Goal: Task Accomplishment & Management: Manage account settings

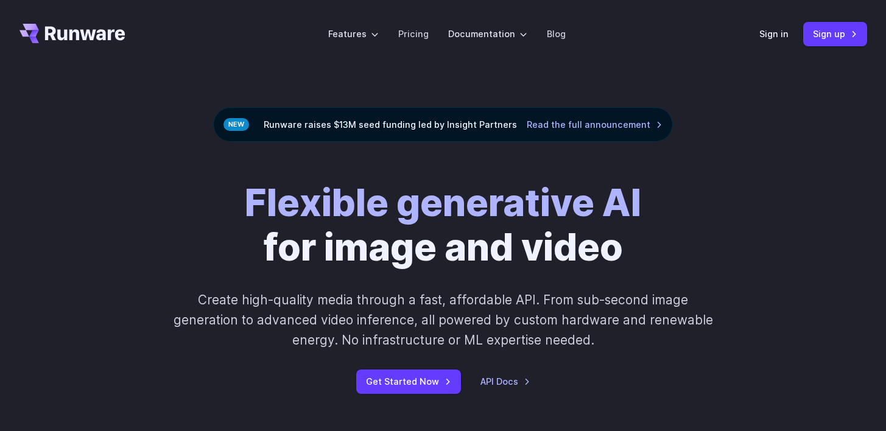
click at [752, 33] on header "Features Tasks Image generation Video generation Sonic Inference Engine™ Models…" at bounding box center [443, 34] width 876 height 68
click at [769, 33] on link "Sign in" at bounding box center [773, 34] width 29 height 14
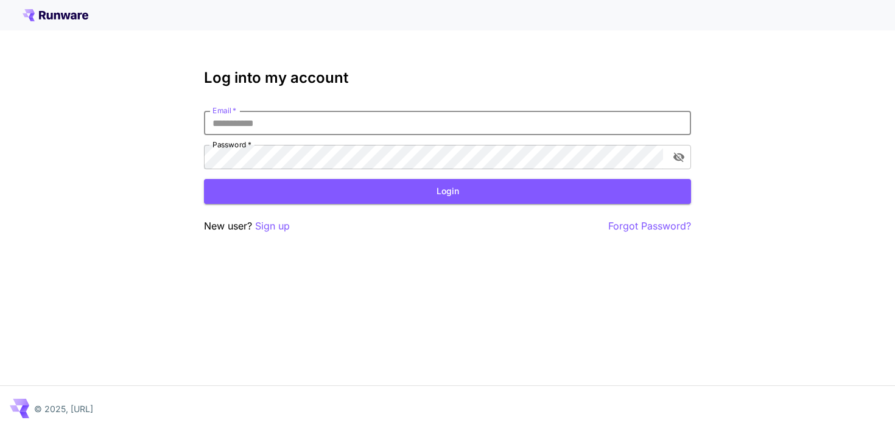
click at [316, 122] on input "Email   *" at bounding box center [447, 123] width 487 height 24
type input "**********"
click button "Login" at bounding box center [447, 191] width 487 height 25
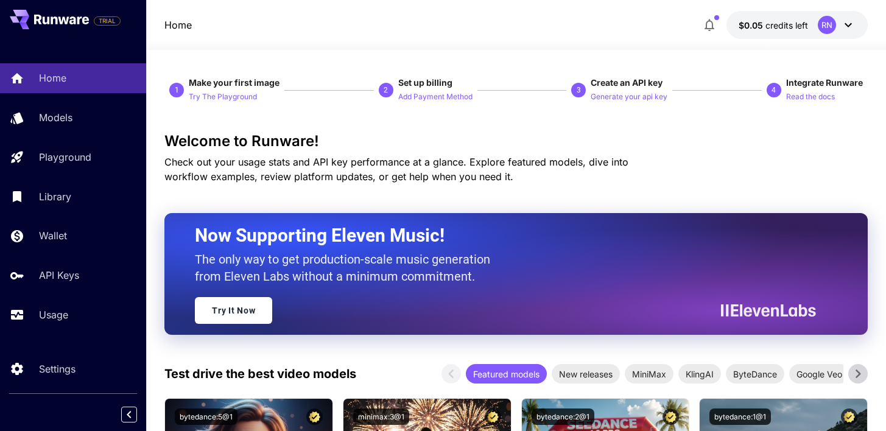
click at [844, 14] on button "$0.05 credits left RN" at bounding box center [796, 25] width 141 height 28
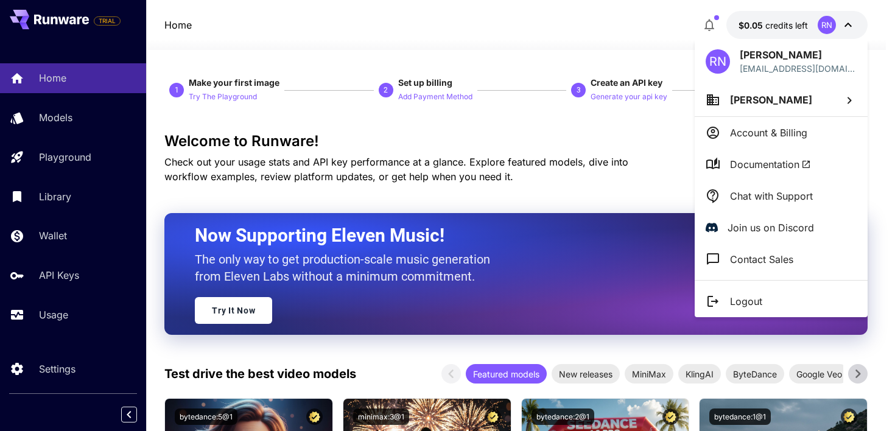
click at [66, 263] on div at bounding box center [447, 215] width 895 height 431
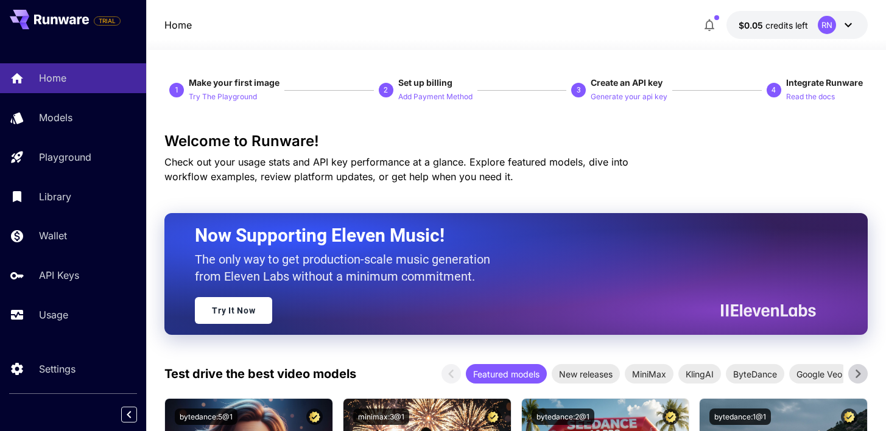
click at [63, 276] on div "RN [PERSON_NAME] [EMAIL_ADDRESS][DOMAIN_NAME] [PERSON_NAME] Account & Billing D…" at bounding box center [97, 215] width 195 height 431
click at [63, 276] on p "API Keys" at bounding box center [59, 275] width 40 height 15
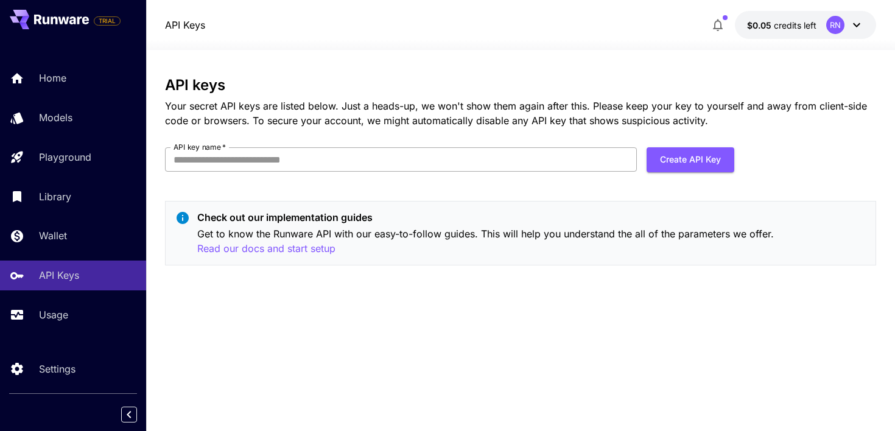
click at [584, 163] on input "API key name   *" at bounding box center [401, 159] width 472 height 24
type input "*****"
click button "Create API Key" at bounding box center [690, 159] width 88 height 25
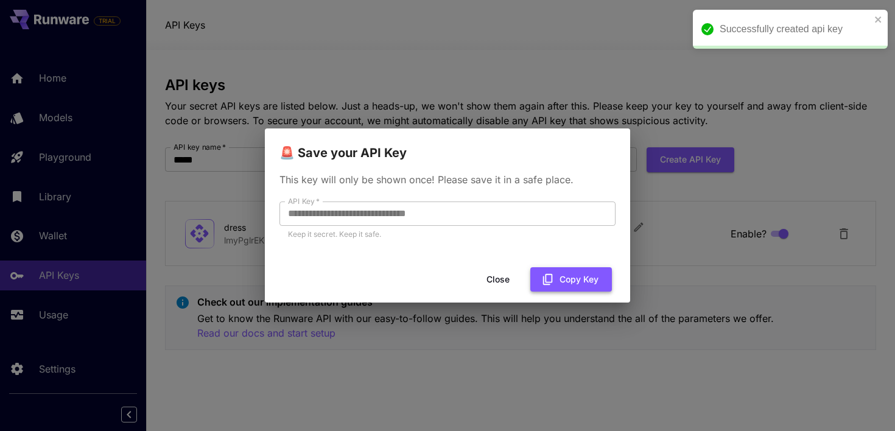
drag, startPoint x: 547, startPoint y: 256, endPoint x: 558, endPoint y: 284, distance: 30.1
click at [548, 264] on div "**********" at bounding box center [447, 215] width 365 height 174
click at [559, 284] on button "Copy Key" at bounding box center [571, 279] width 82 height 25
click at [503, 279] on button "Close" at bounding box center [497, 279] width 55 height 25
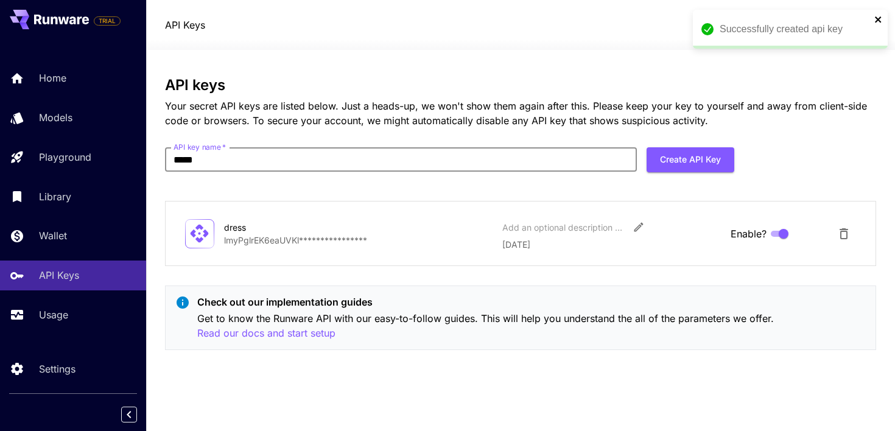
click at [881, 22] on icon "close" at bounding box center [878, 20] width 9 height 10
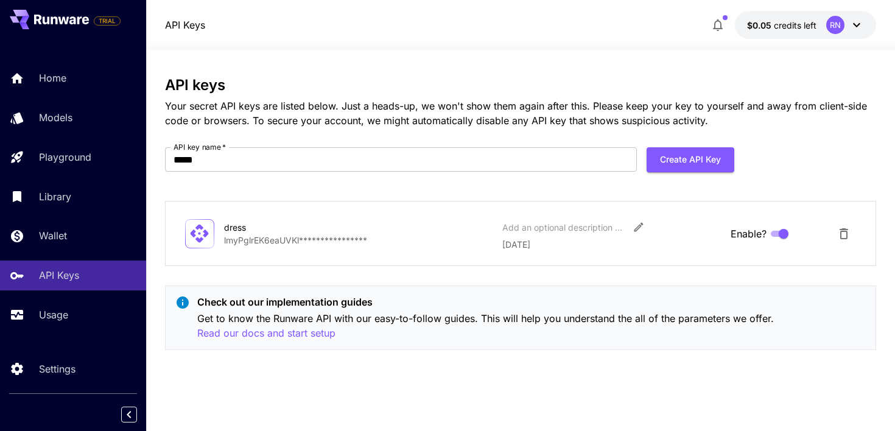
click at [859, 22] on icon at bounding box center [856, 25] width 15 height 15
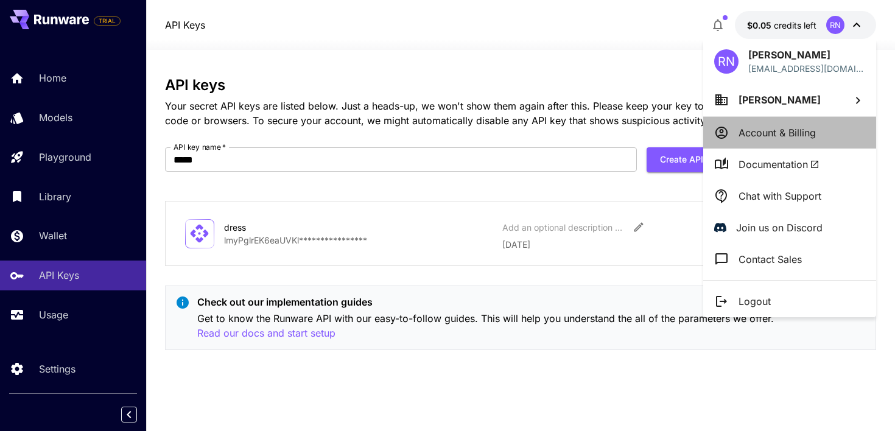
click at [781, 133] on p "Account & Billing" at bounding box center [776, 132] width 77 height 15
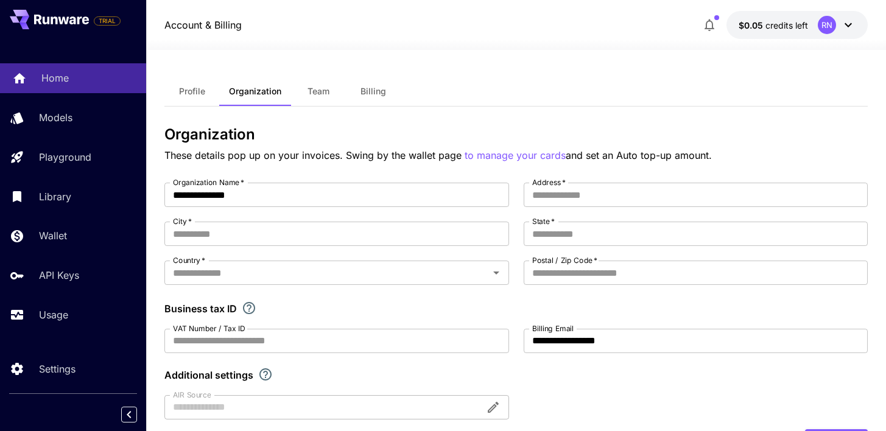
click at [51, 72] on p "Home" at bounding box center [54, 78] width 27 height 15
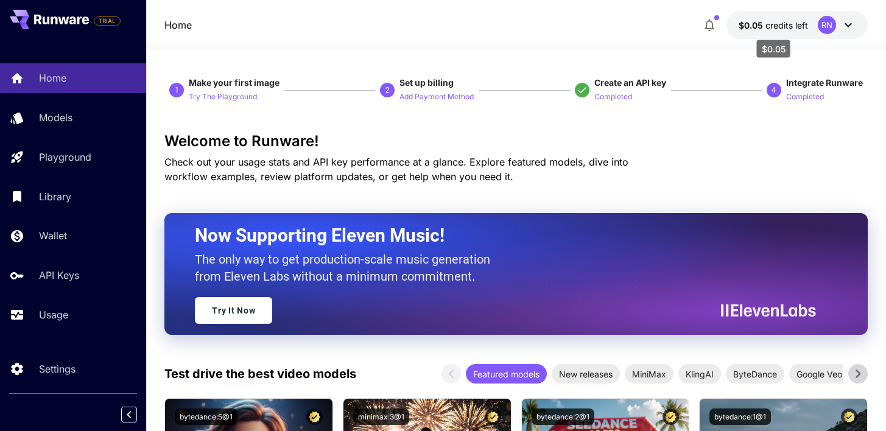
click at [769, 24] on span "credits left" at bounding box center [786, 25] width 43 height 10
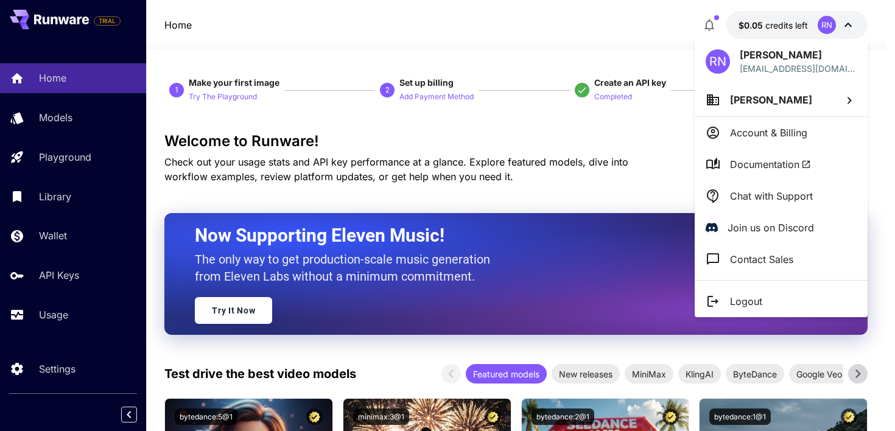
click at [447, 130] on div at bounding box center [447, 215] width 895 height 431
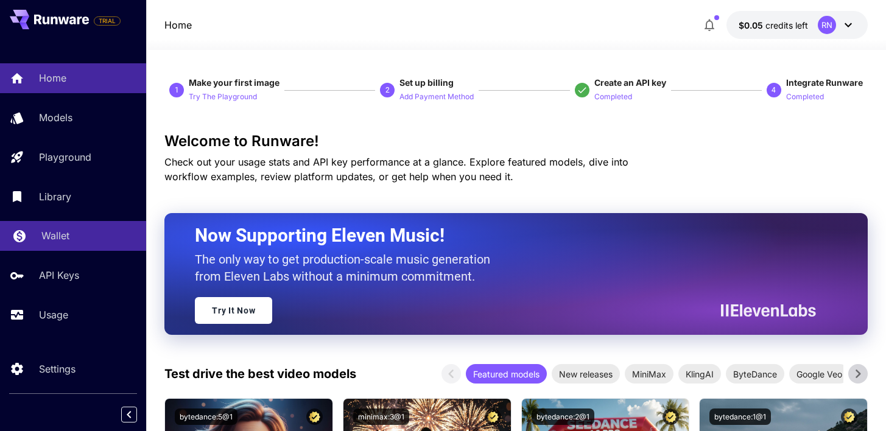
click at [71, 237] on div "Wallet" at bounding box center [88, 235] width 95 height 15
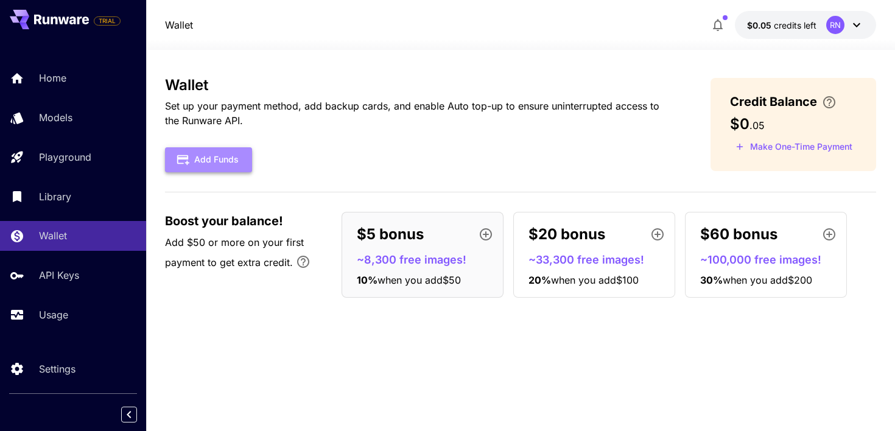
click at [231, 156] on button "Add Funds" at bounding box center [208, 159] width 87 height 25
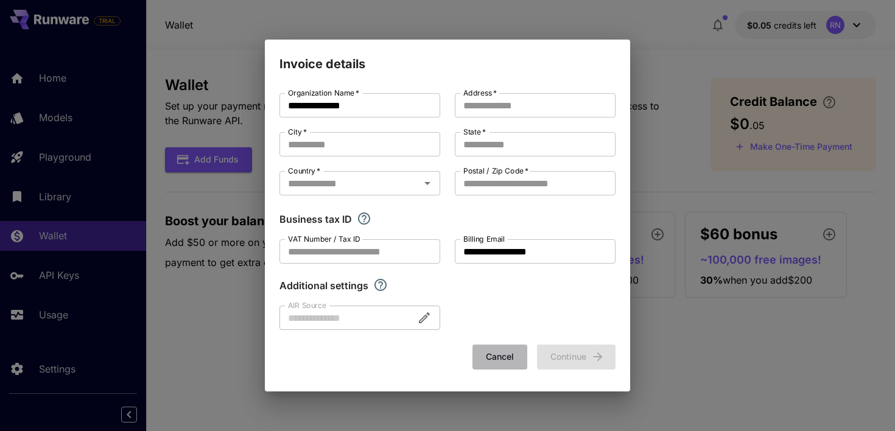
click at [497, 348] on button "Cancel" at bounding box center [499, 356] width 55 height 25
